Goal: Check status: Check status

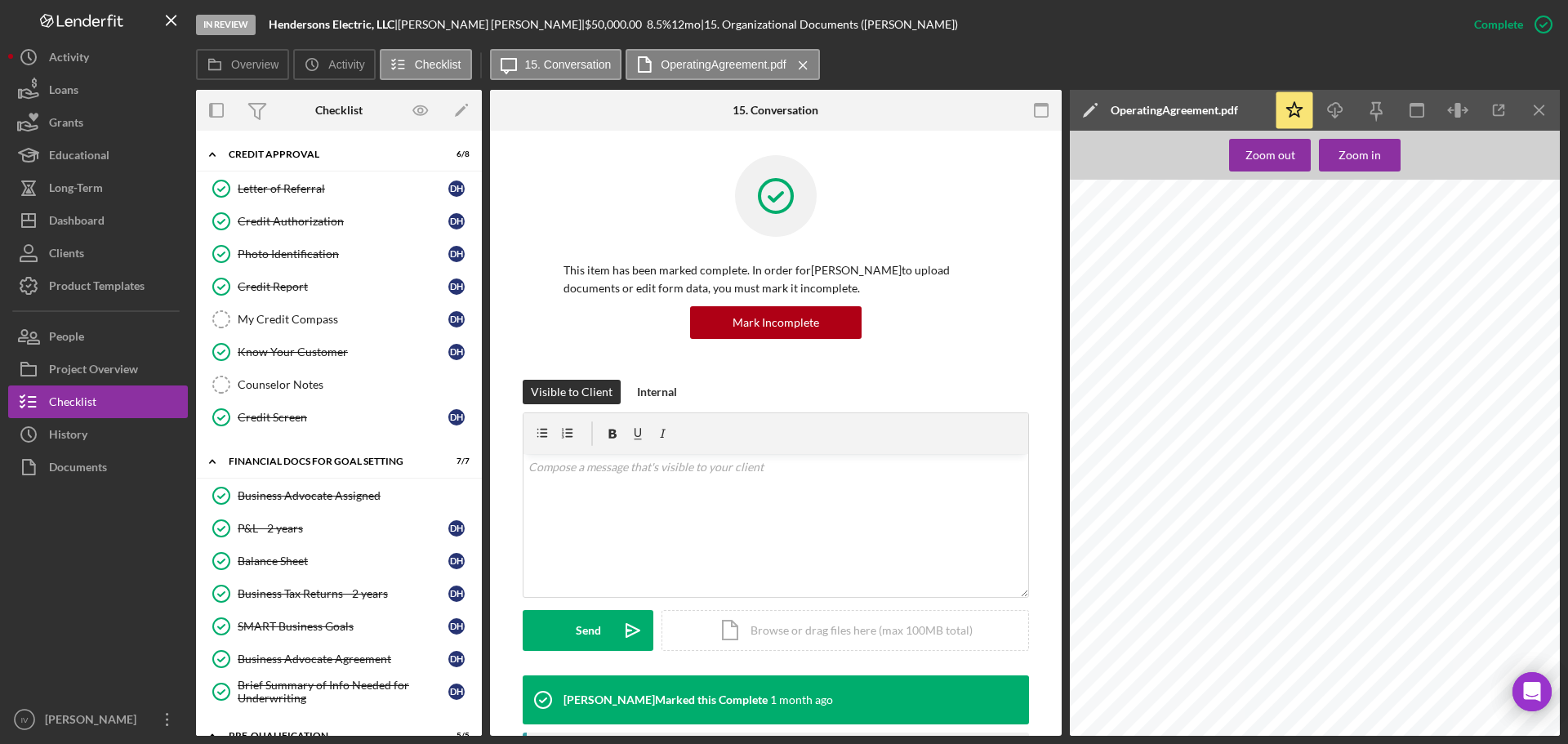
scroll to position [277, 0]
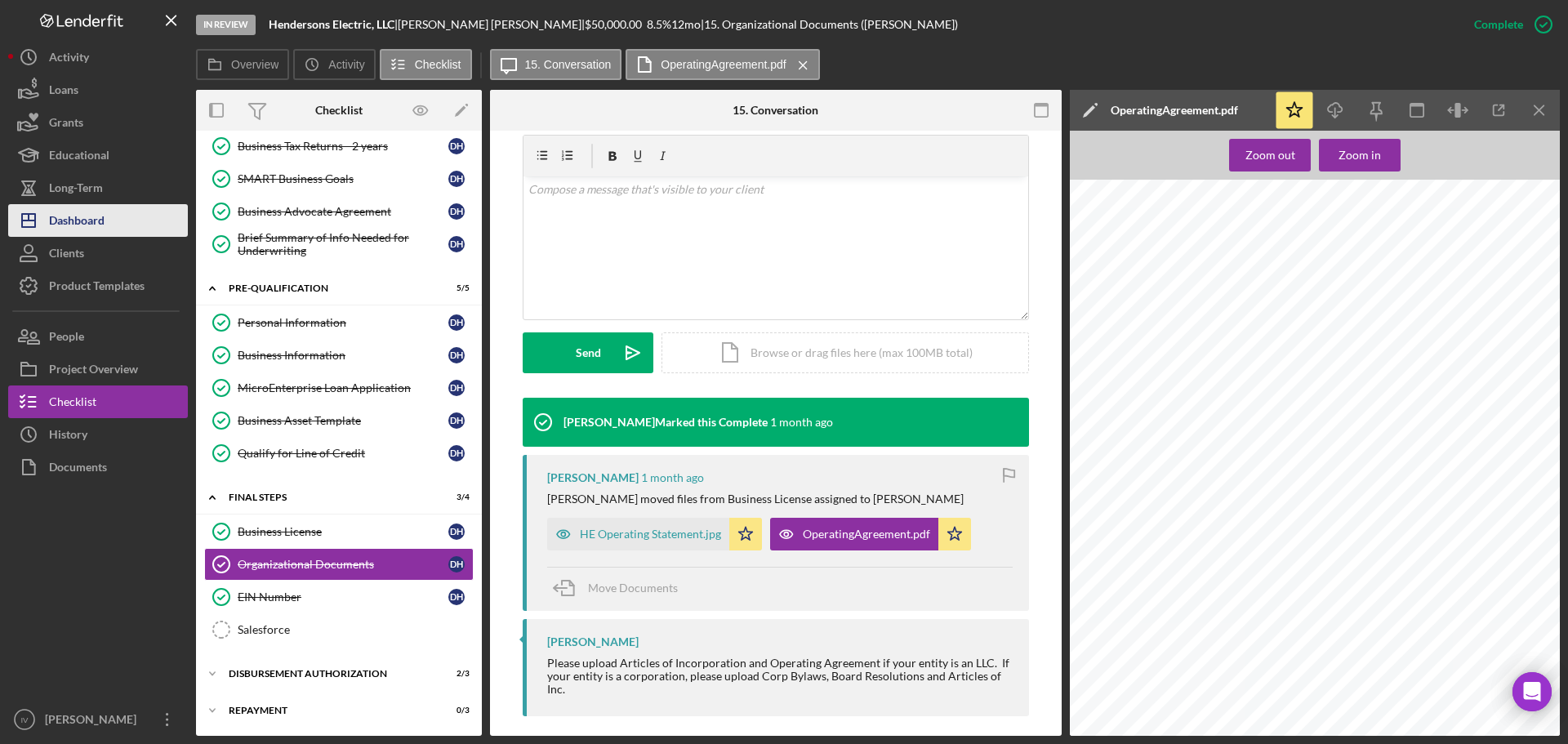
click at [97, 225] on div "Dashboard" at bounding box center [76, 222] width 55 height 36
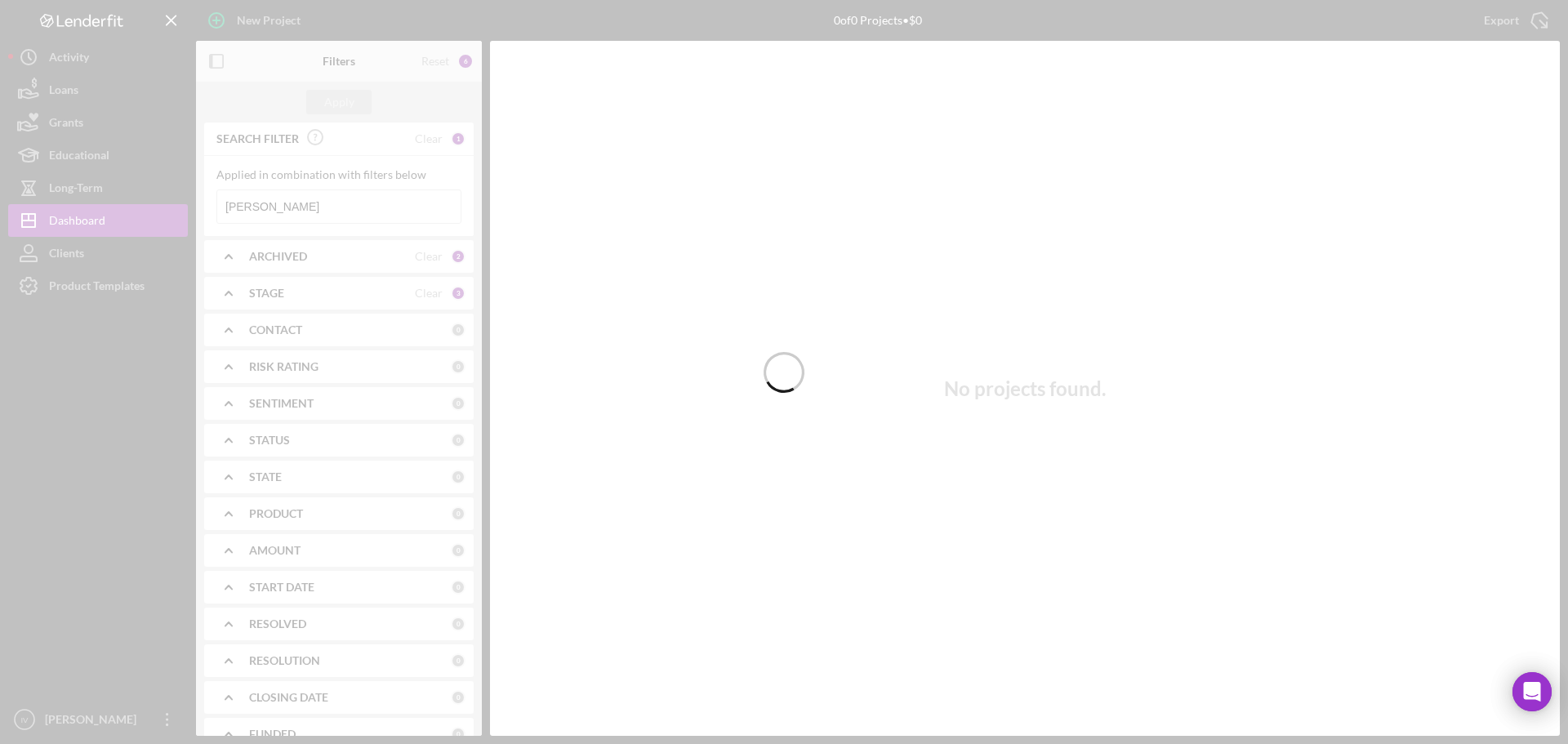
click at [287, 206] on div at bounding box center [784, 372] width 1568 height 744
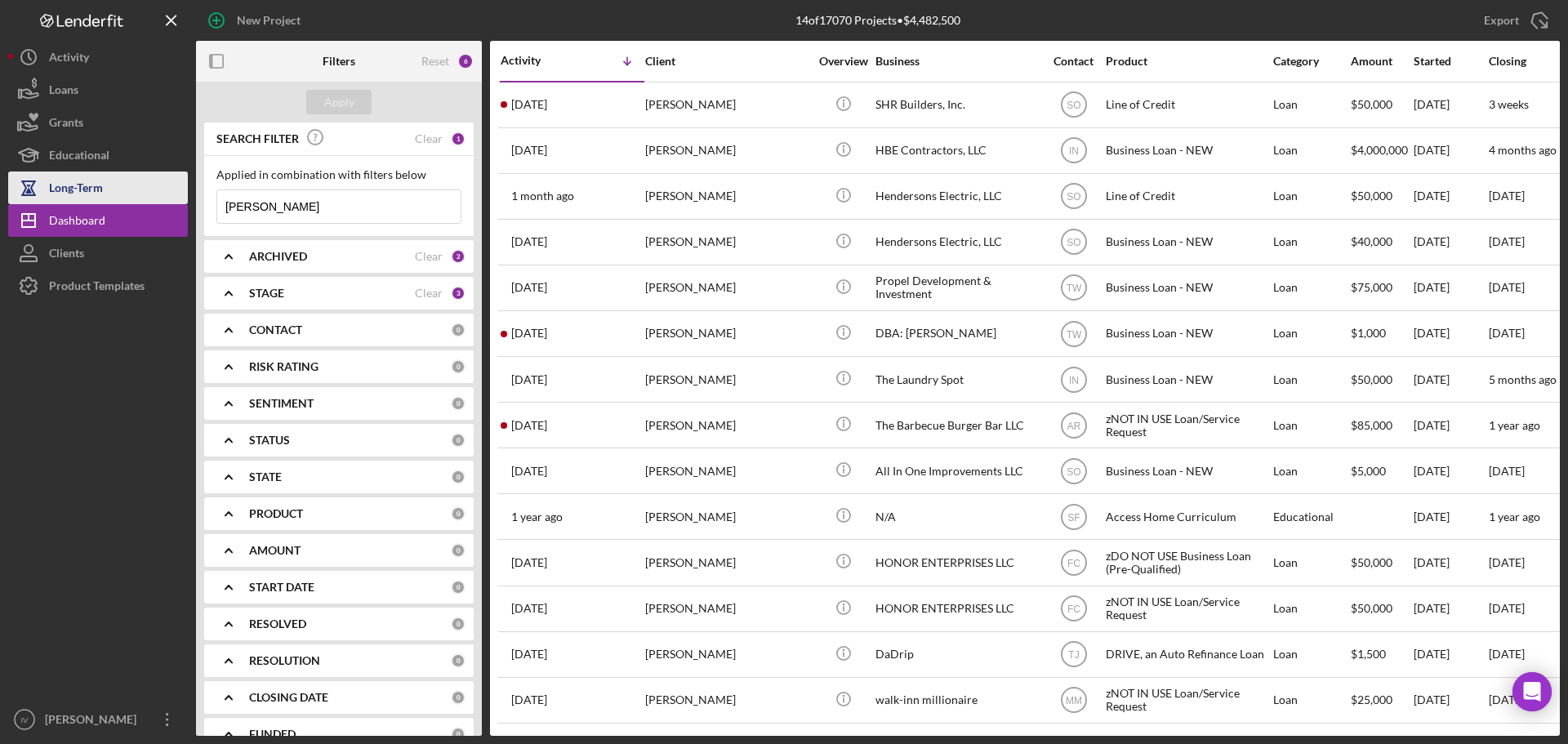
drag, startPoint x: 286, startPoint y: 206, endPoint x: 101, endPoint y: 192, distance: 185.5
click at [88, 192] on div "New Project 14 of 17070 Projects • $4,482,500 [PERSON_NAME] Export Icon/Export …" at bounding box center [784, 367] width 1551 height 736
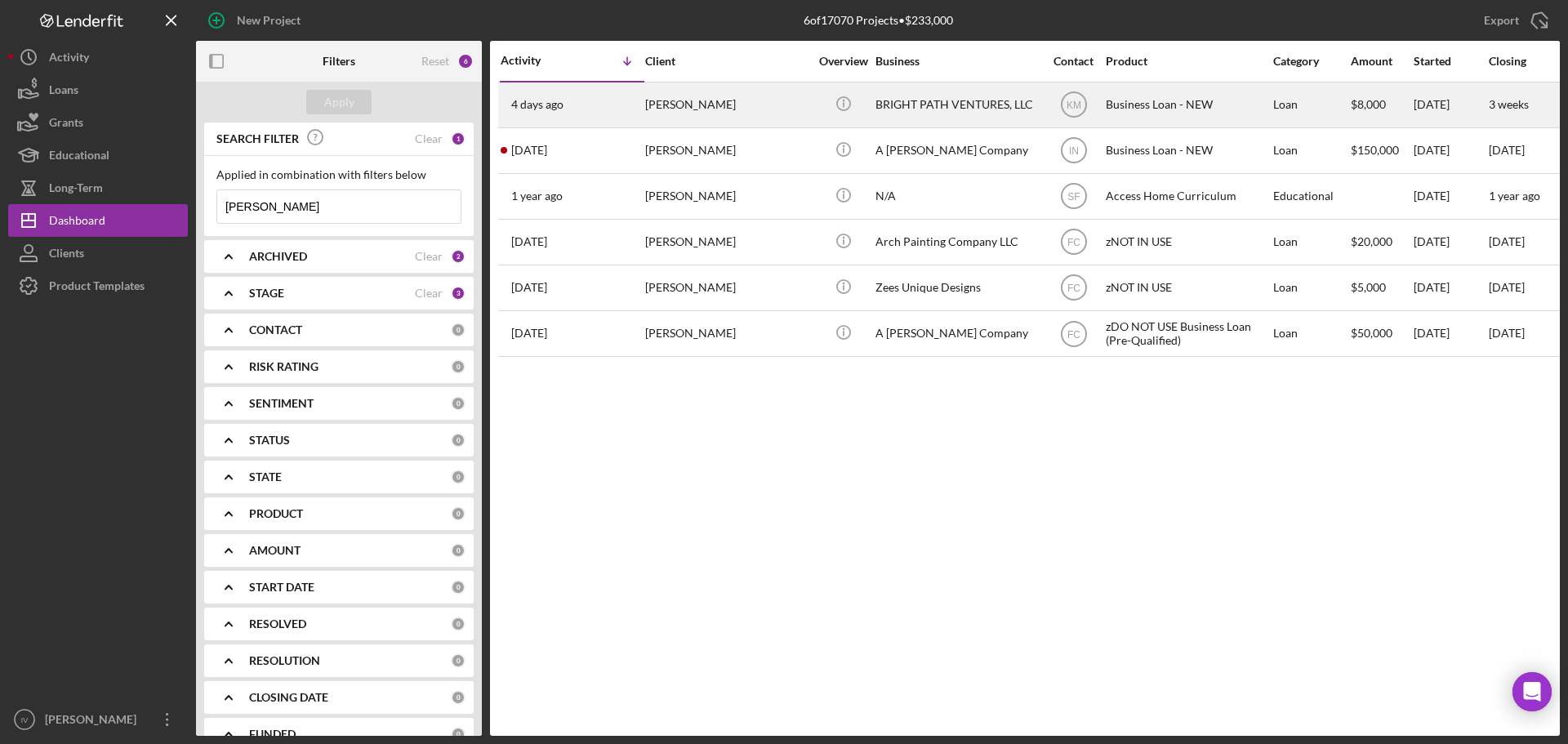
type input "[PERSON_NAME]"
click at [880, 109] on div "BRIGHT PATH VENTURES, LLC" at bounding box center [957, 105] width 163 height 43
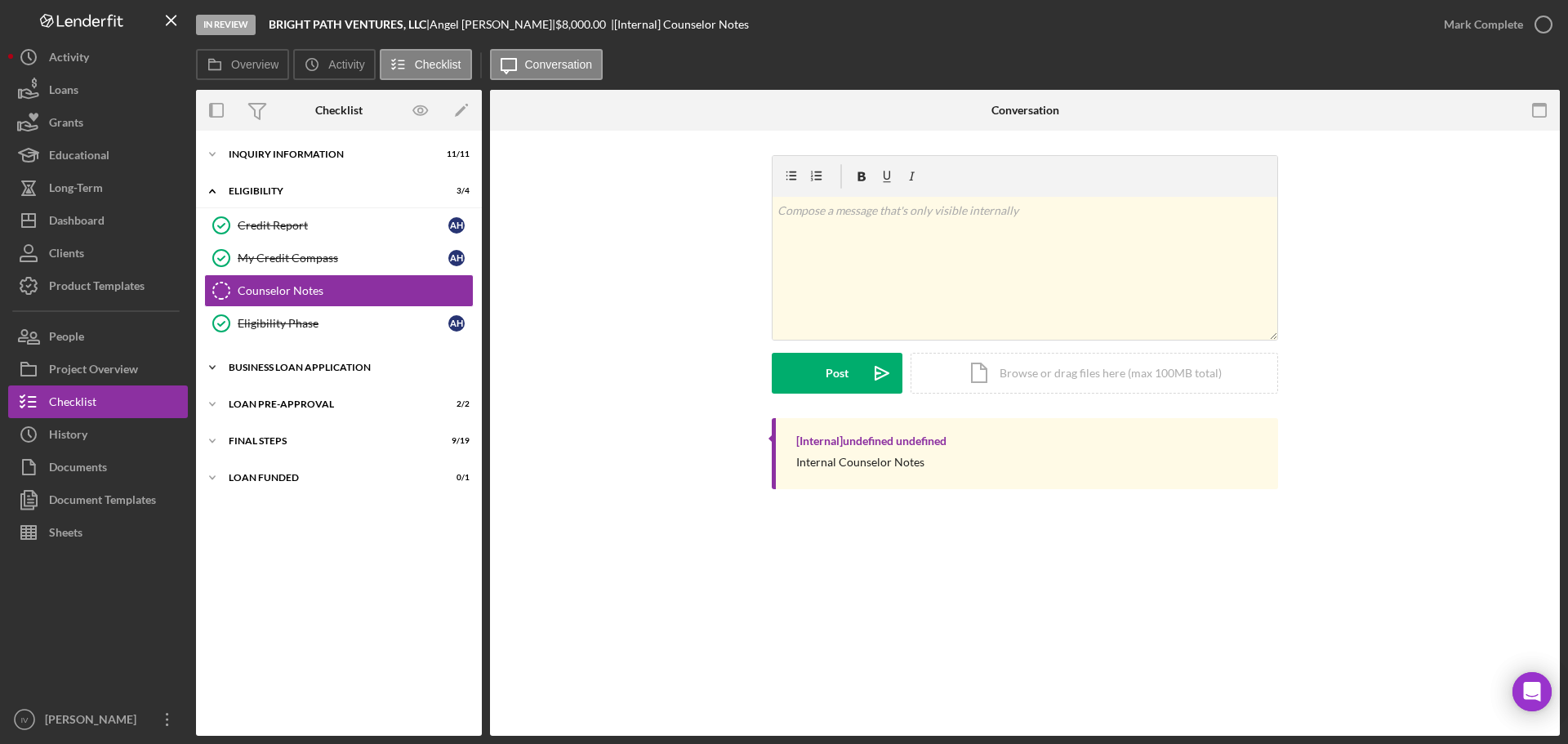
click at [310, 358] on div "Icon/Expander BUSINESS LOAN APPLICATION 19 / 27" at bounding box center [339, 367] width 286 height 33
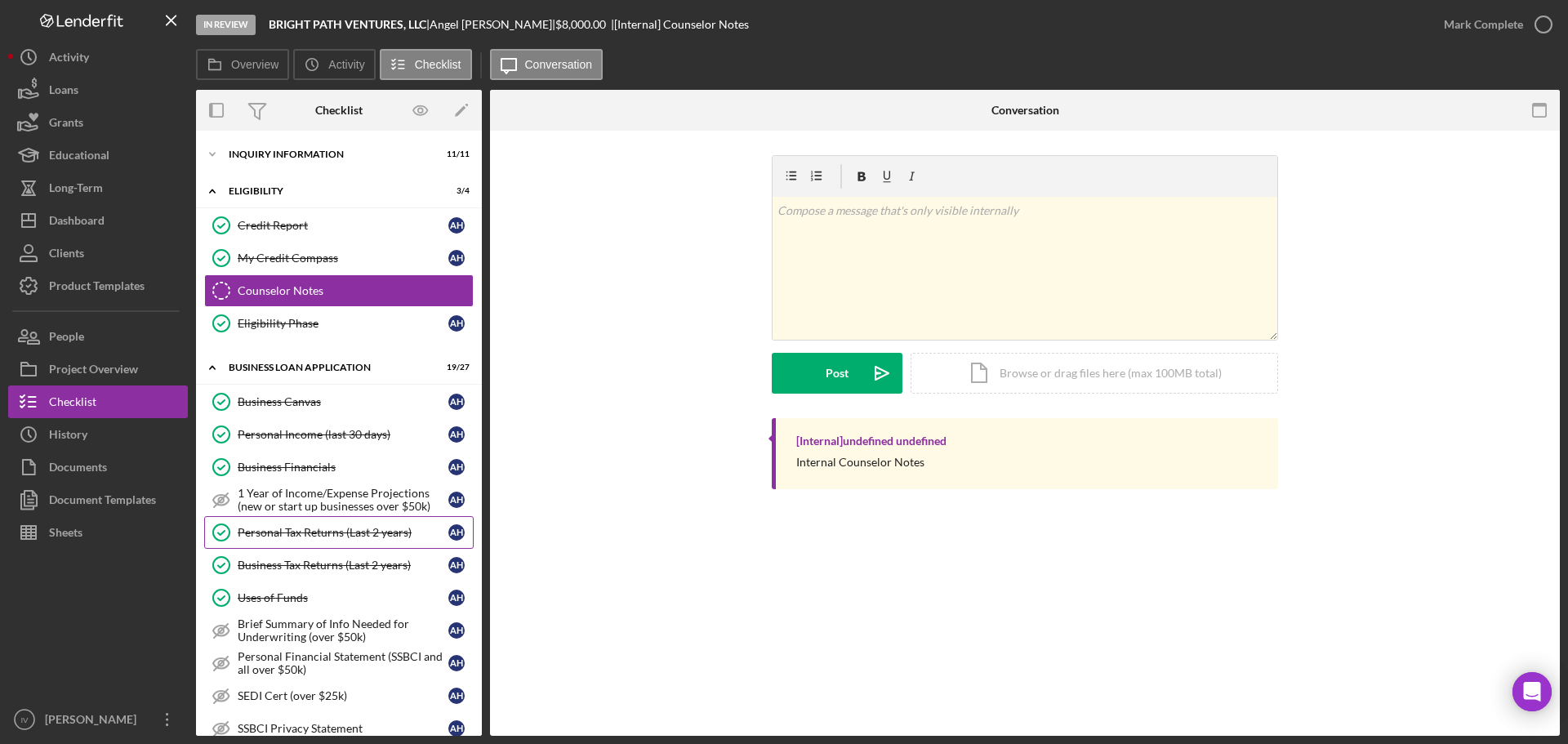
scroll to position [163, 0]
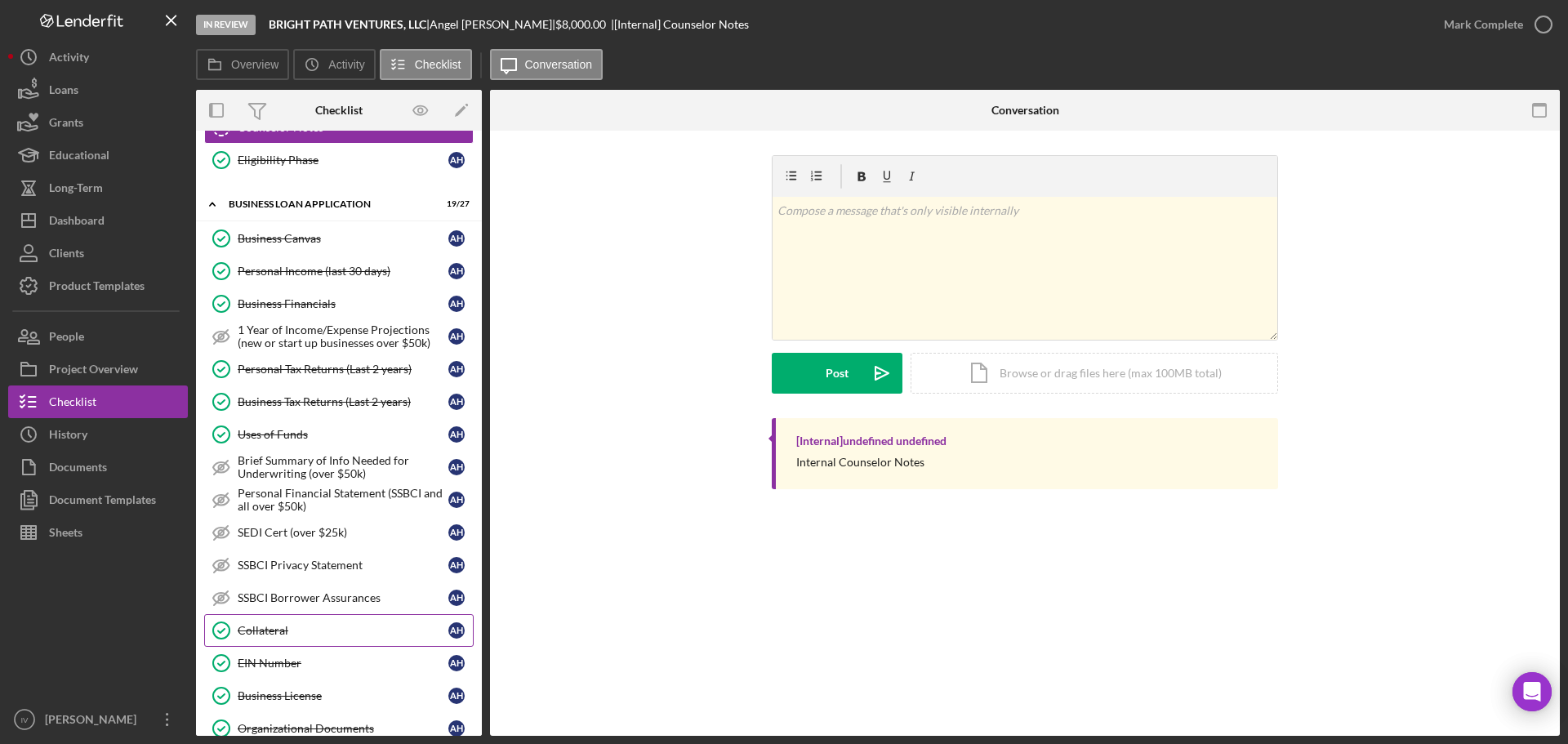
click at [291, 633] on div "Collateral" at bounding box center [343, 631] width 211 height 13
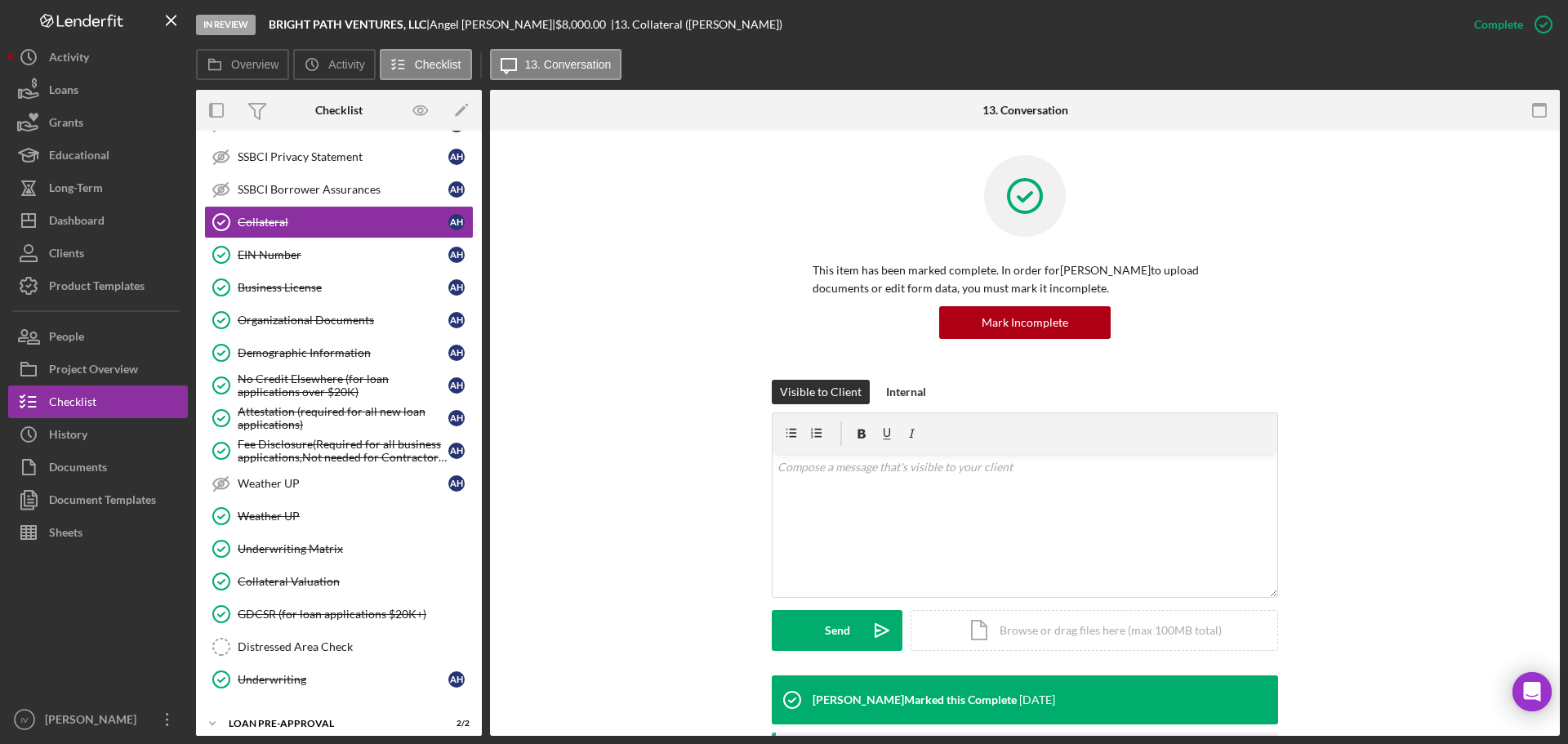
scroll to position [658, 0]
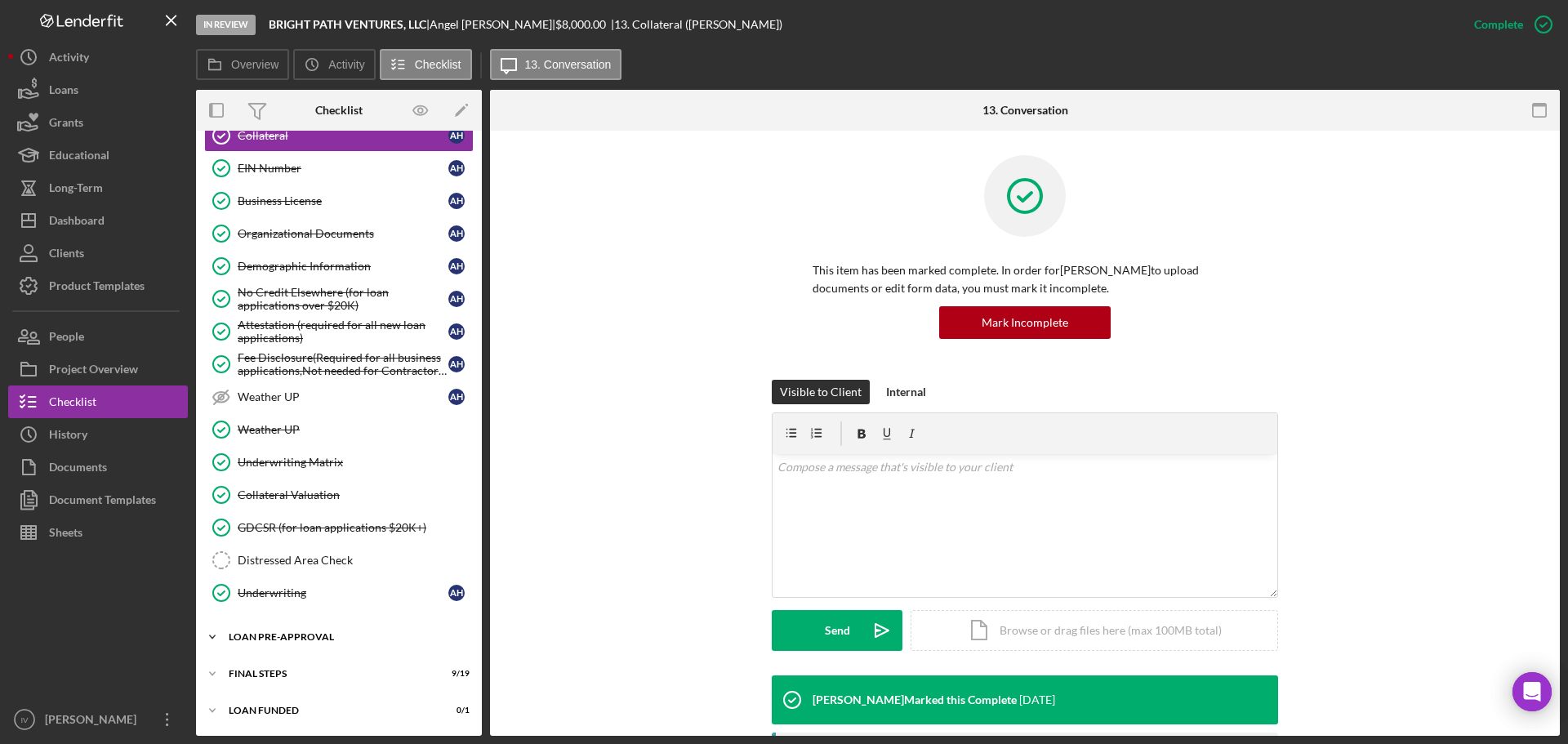
click at [293, 641] on div "LOAN PRE-APPROVAL" at bounding box center [345, 637] width 233 height 10
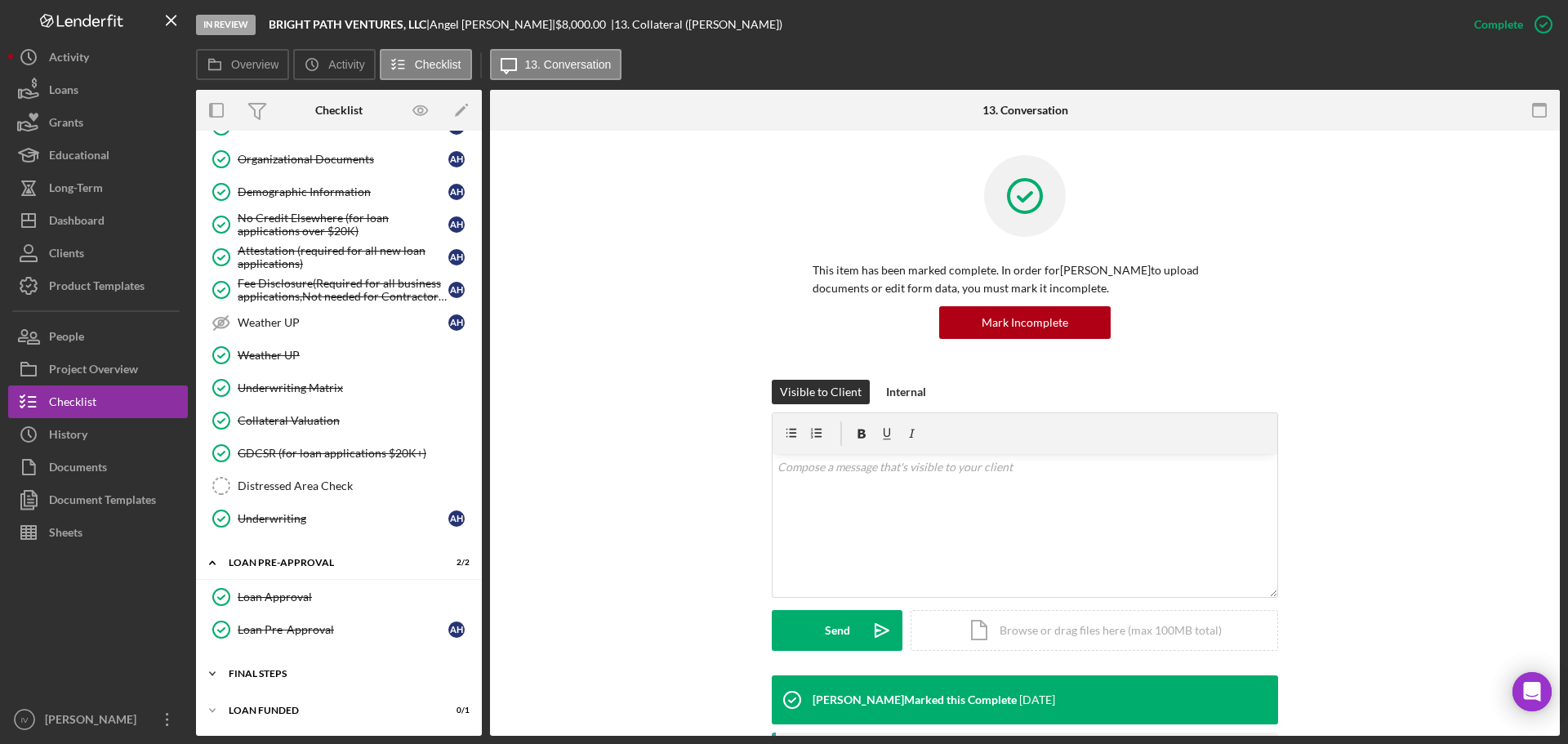
click at [274, 678] on div "FINAL STEPS" at bounding box center [345, 674] width 233 height 10
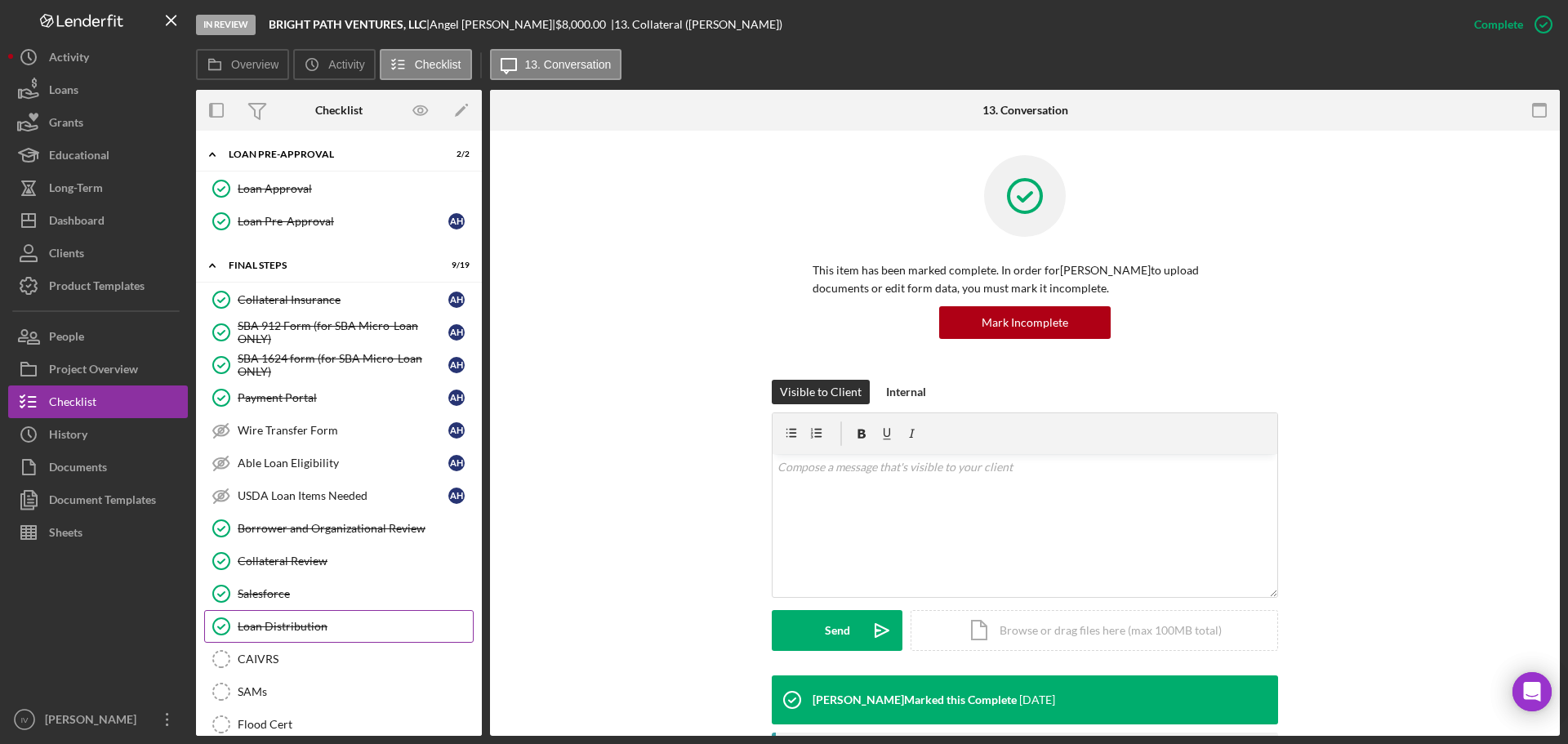
scroll to position [1362, 0]
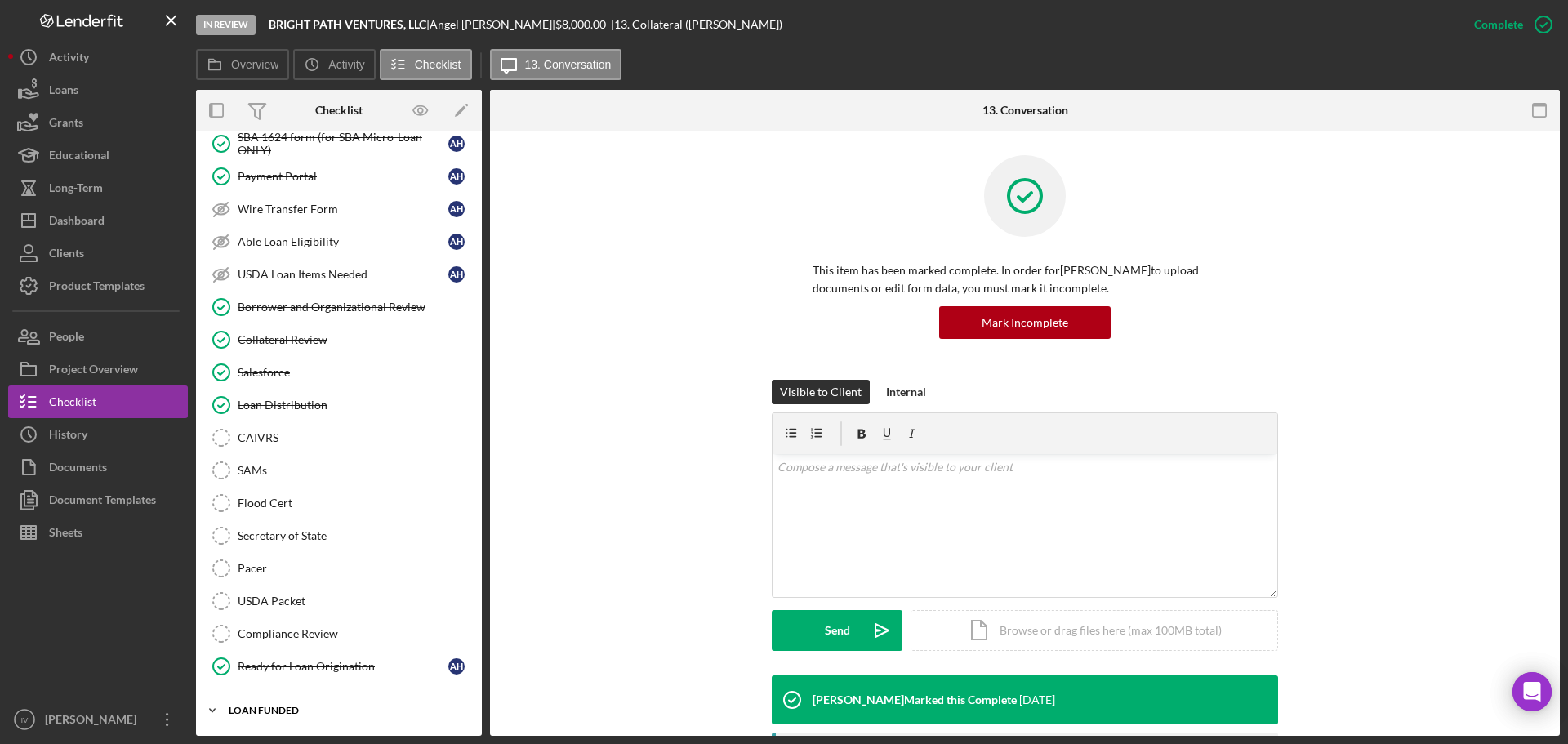
click at [281, 713] on div "LOAN FUNDED" at bounding box center [345, 710] width 233 height 10
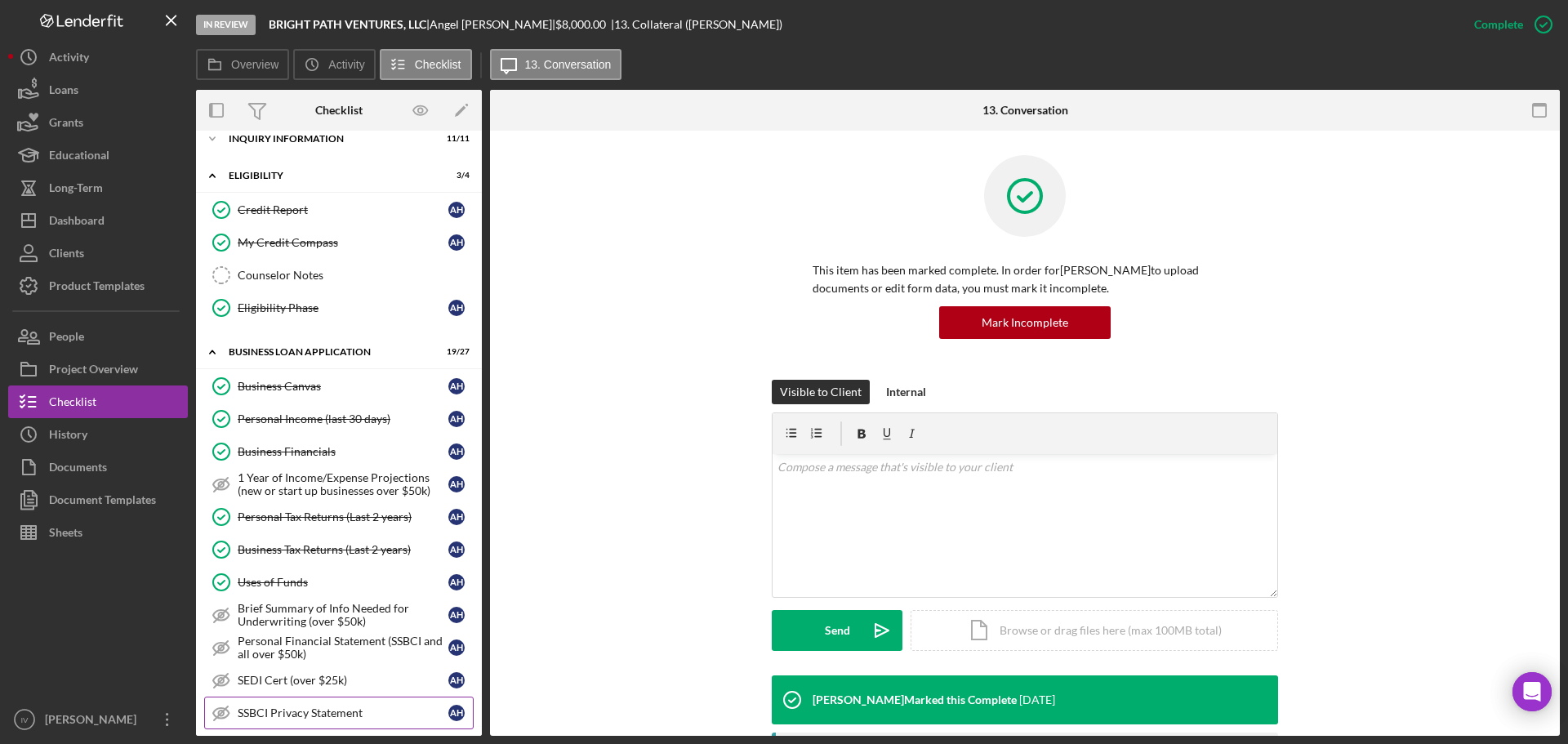
scroll to position [0, 0]
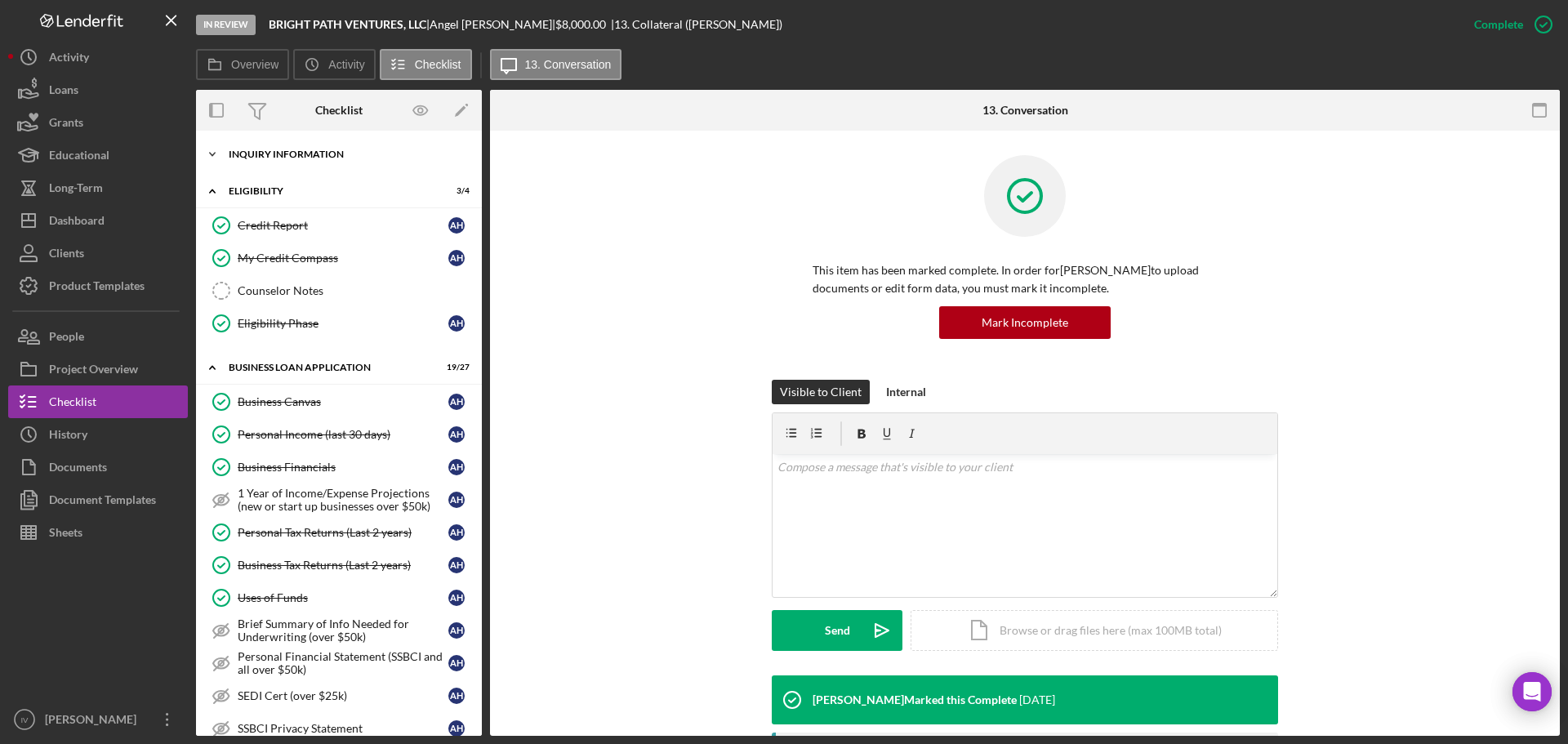
click at [234, 150] on div "INQUIRY INFORMATION" at bounding box center [345, 154] width 233 height 10
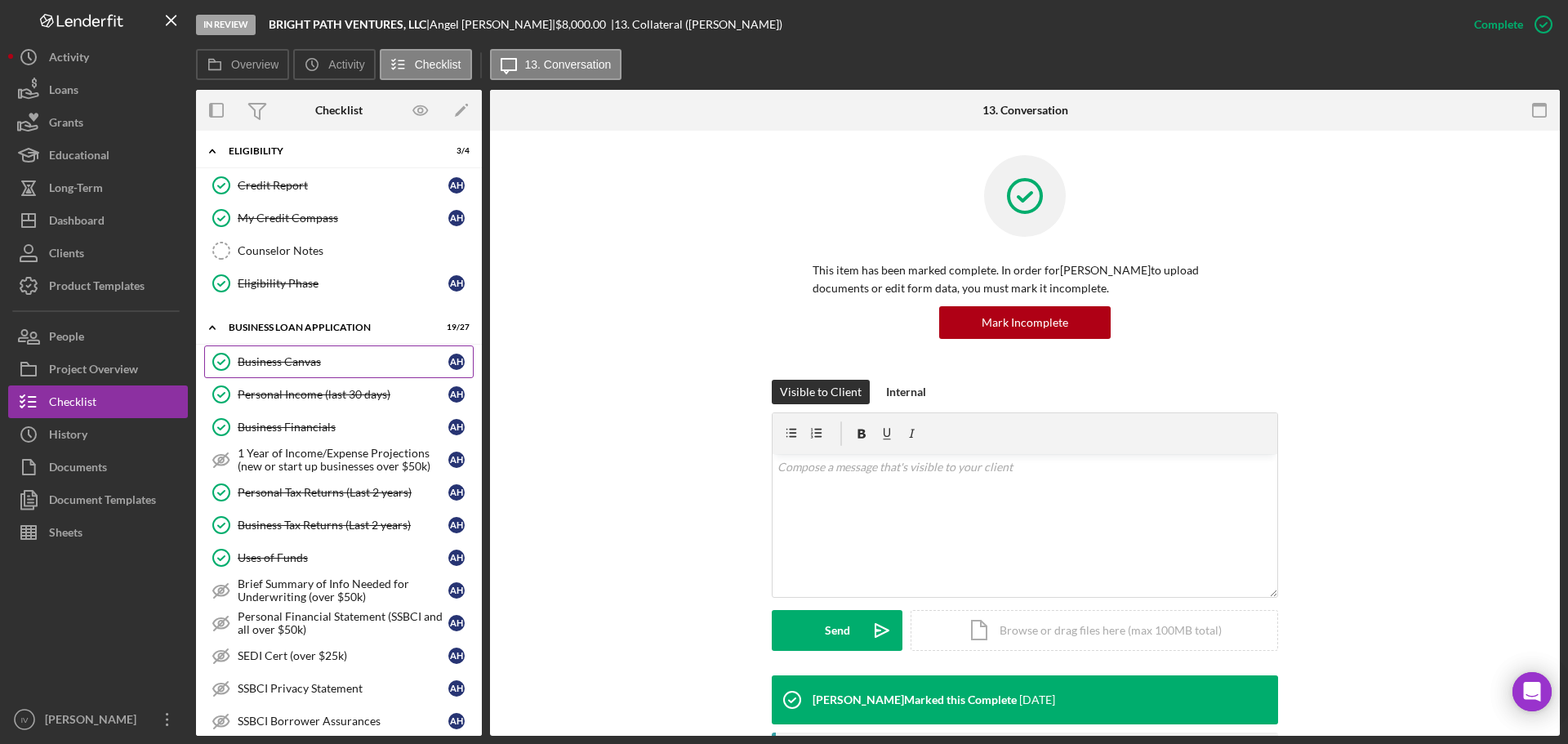
scroll to position [490, 0]
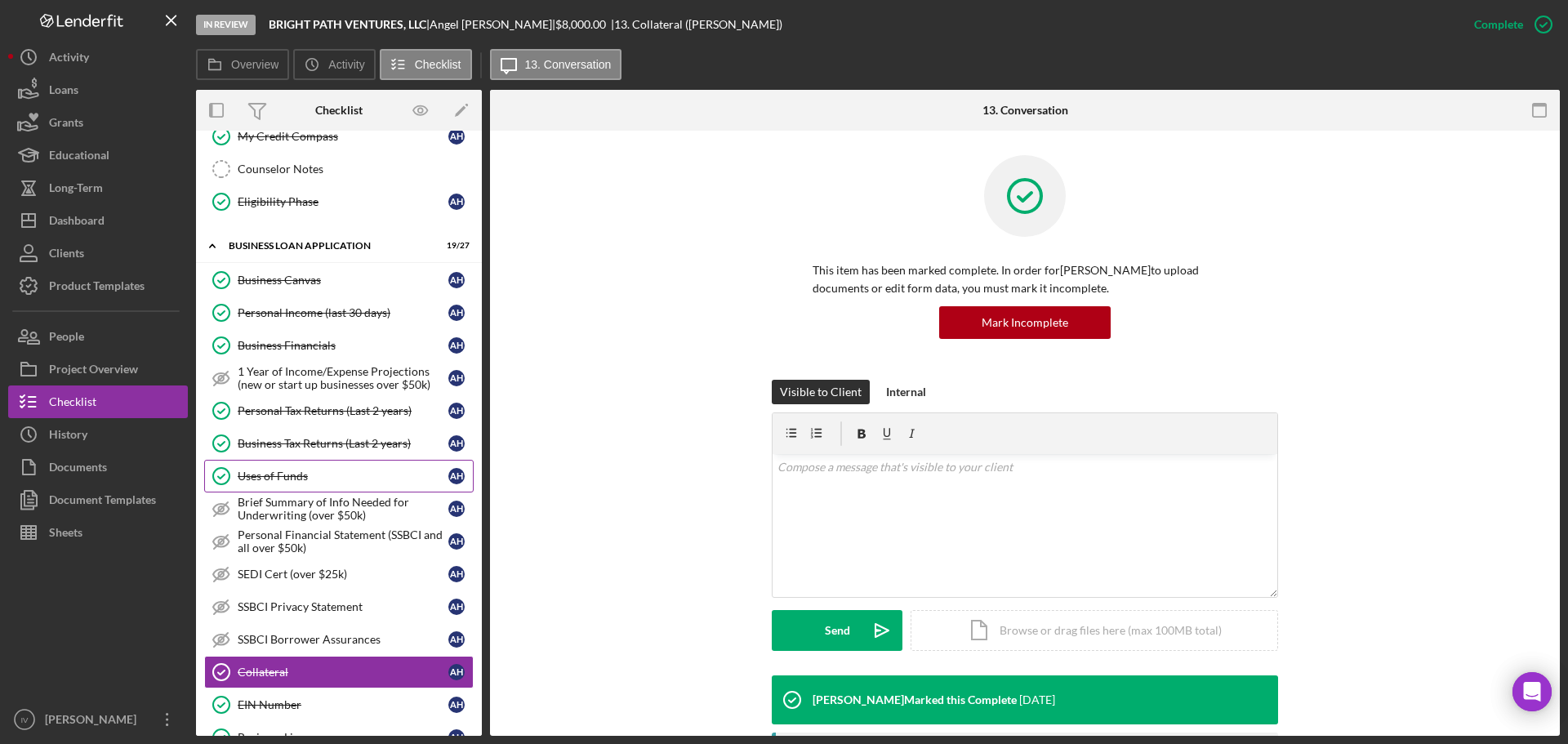
click at [303, 483] on link "Uses of Funds Uses of Funds A H" at bounding box center [339, 476] width 269 height 33
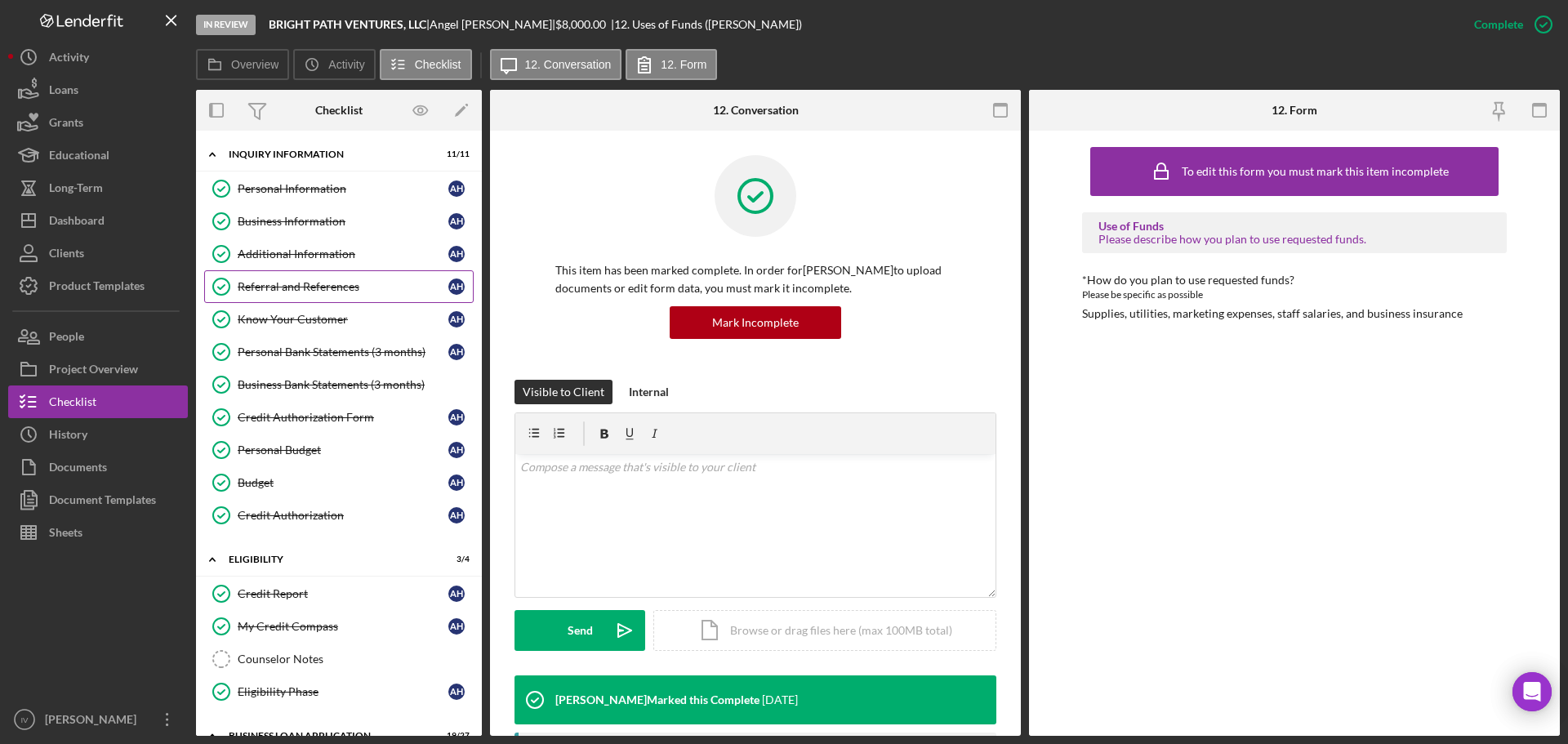
drag, startPoint x: 369, startPoint y: 289, endPoint x: 353, endPoint y: 280, distance: 18.4
click at [369, 289] on div "Referral and References" at bounding box center [343, 287] width 211 height 13
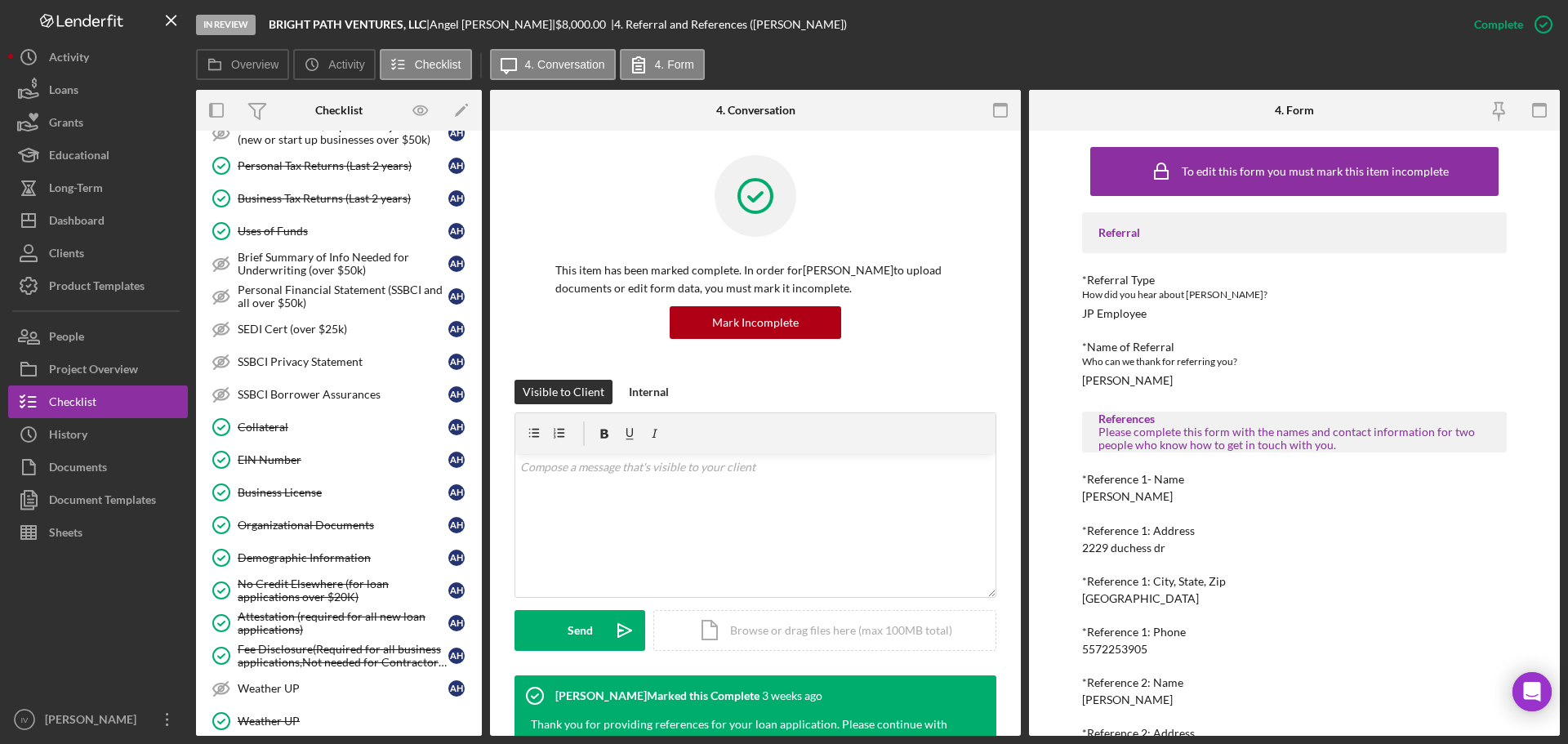
scroll to position [817, 0]
